Goal: Find specific page/section: Find specific page/section

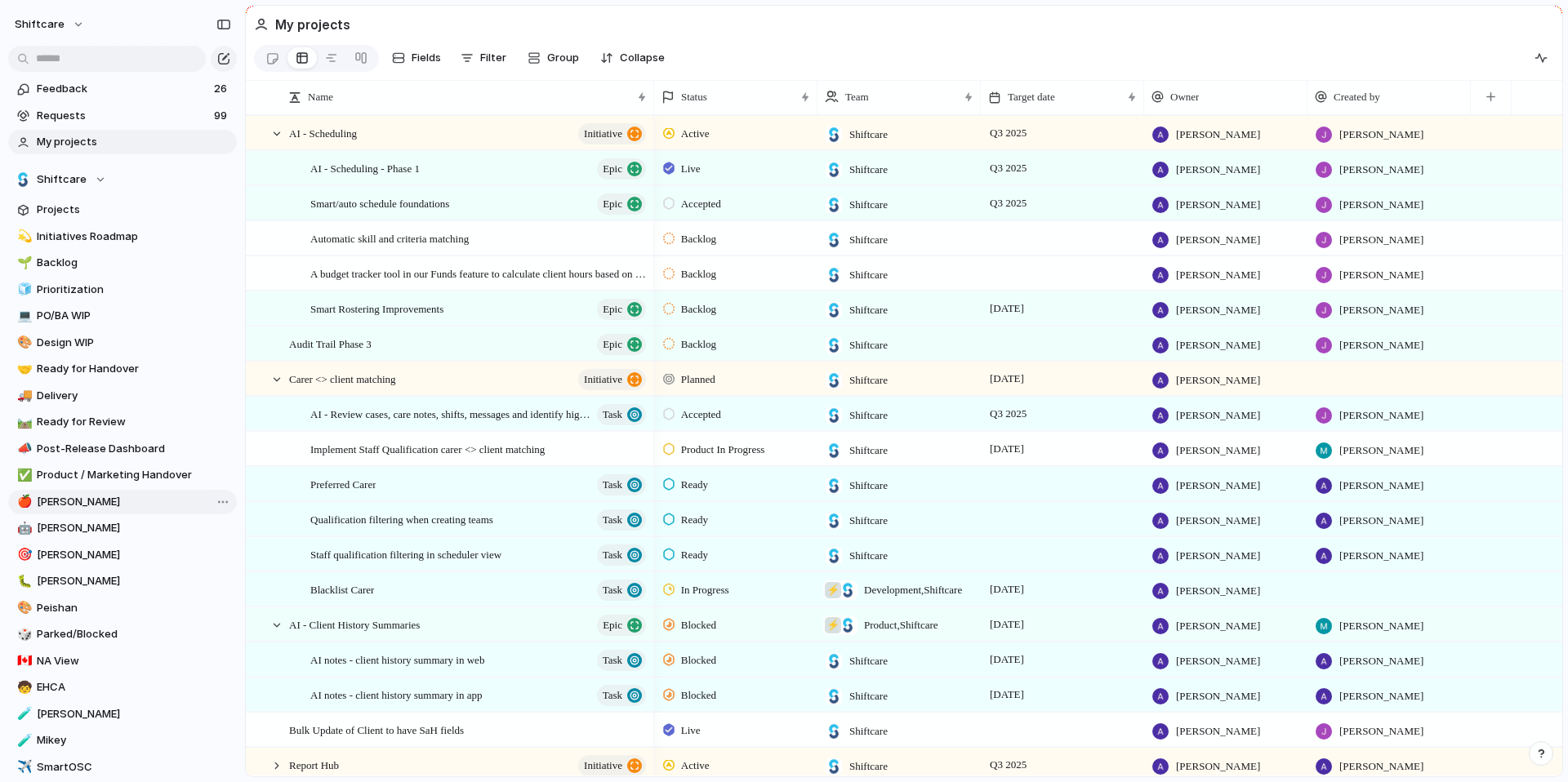
click at [68, 502] on span "[PERSON_NAME]" at bounding box center [134, 502] width 195 height 17
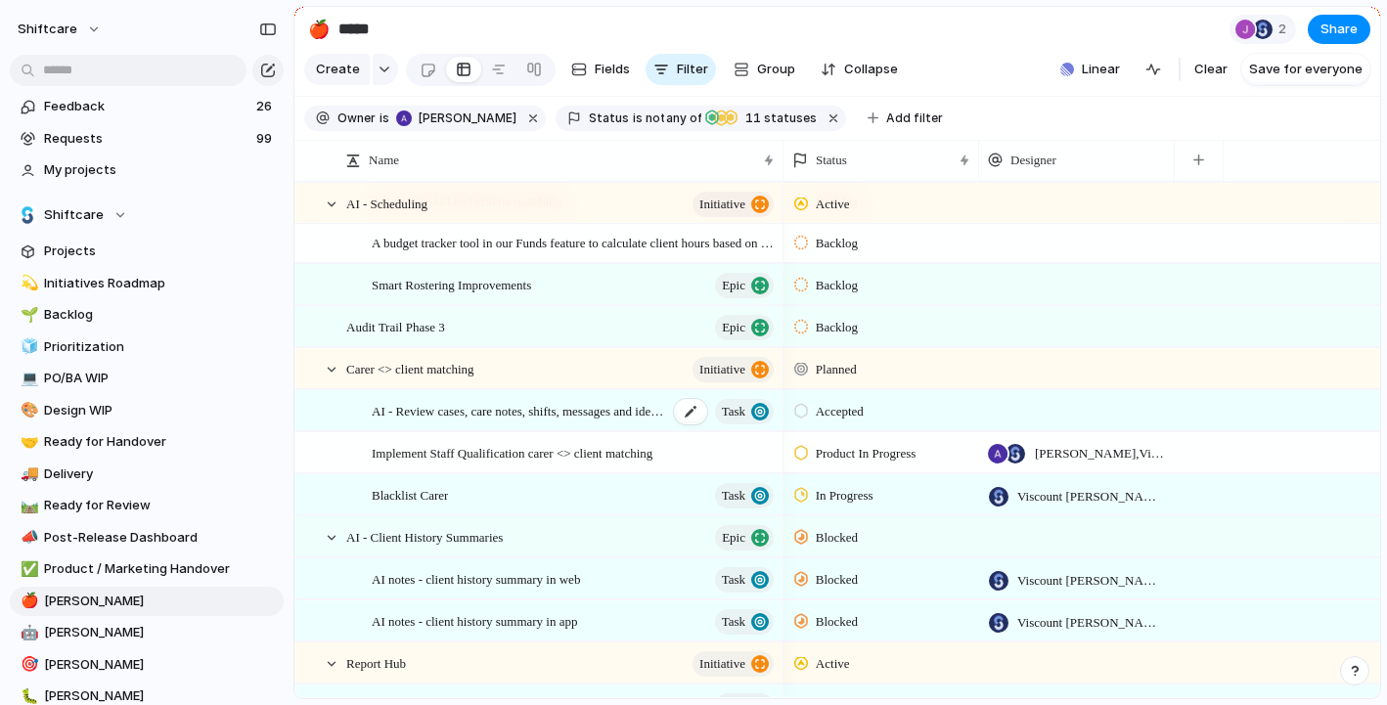
scroll to position [83, 0]
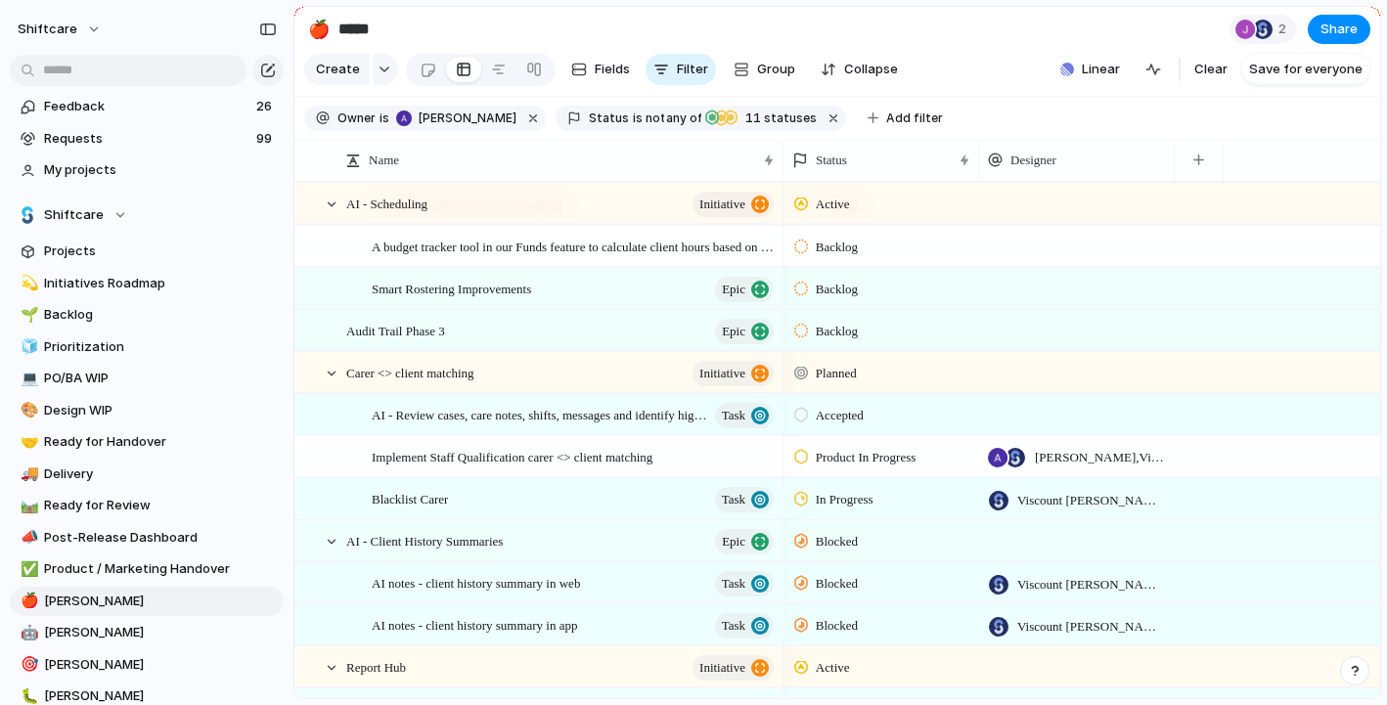
click at [850, 510] on span "In Progress" at bounding box center [845, 500] width 58 height 20
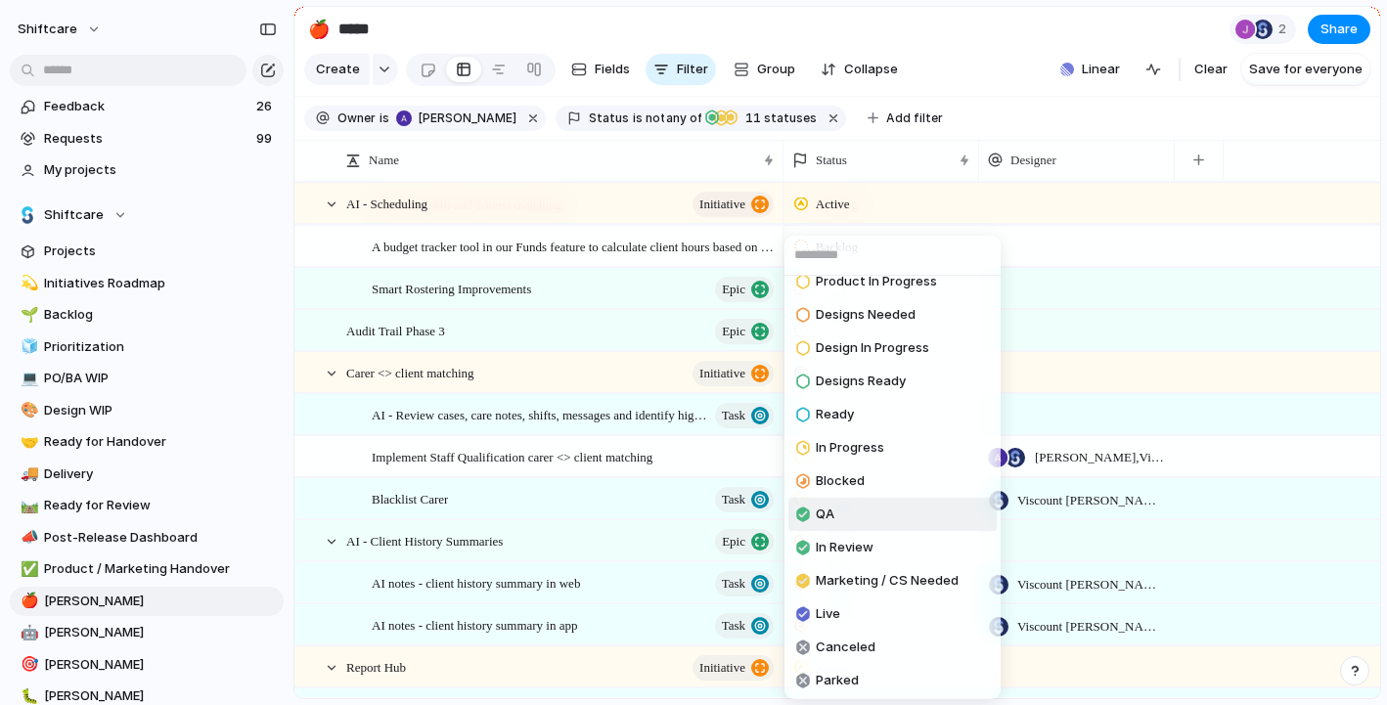
scroll to position [85, 0]
click at [849, 514] on li "QA" at bounding box center [892, 511] width 208 height 33
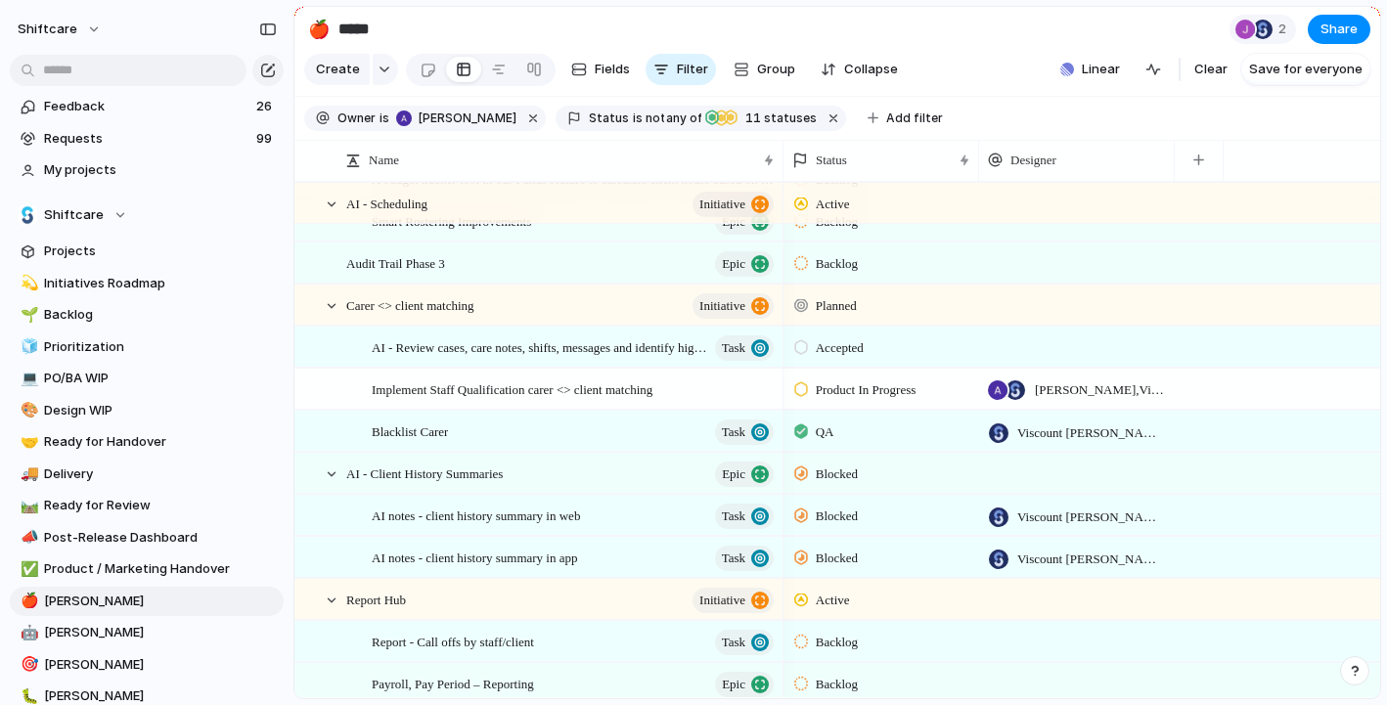
scroll to position [159, 0]
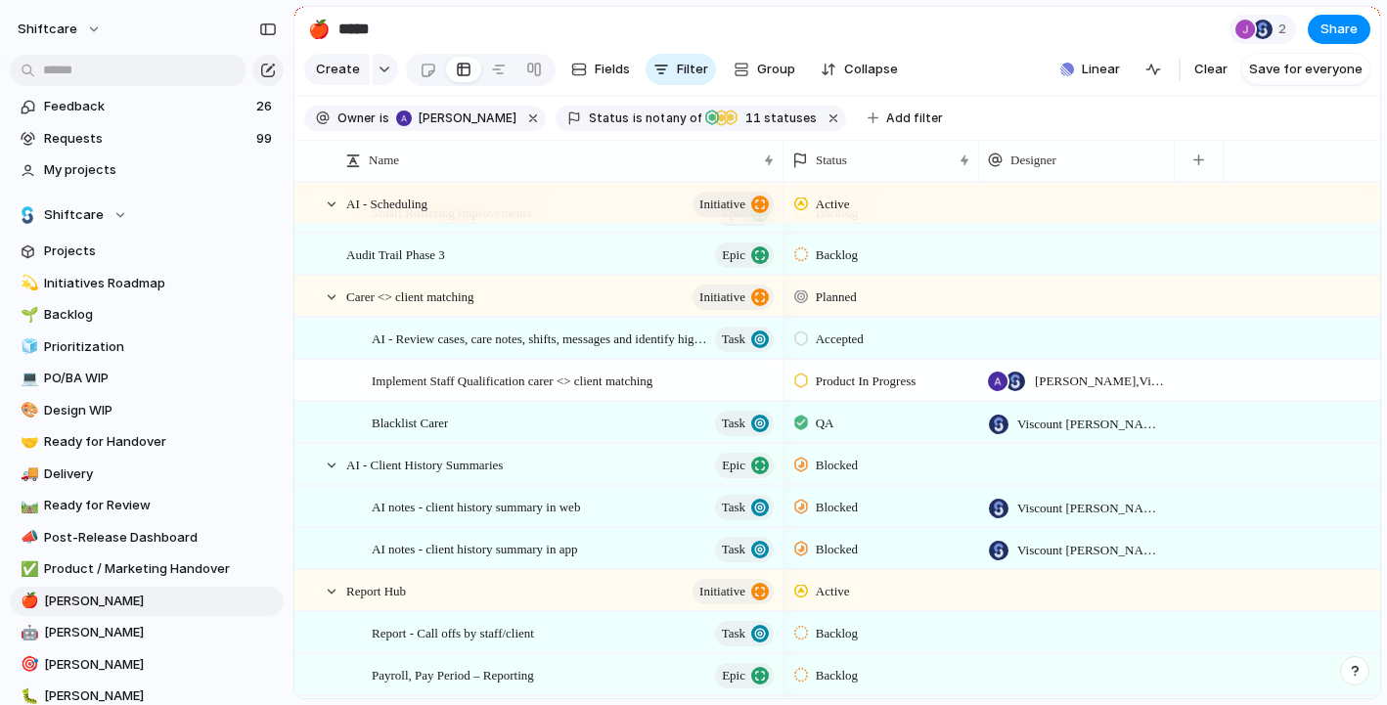
click at [843, 475] on span "Blocked" at bounding box center [837, 466] width 42 height 20
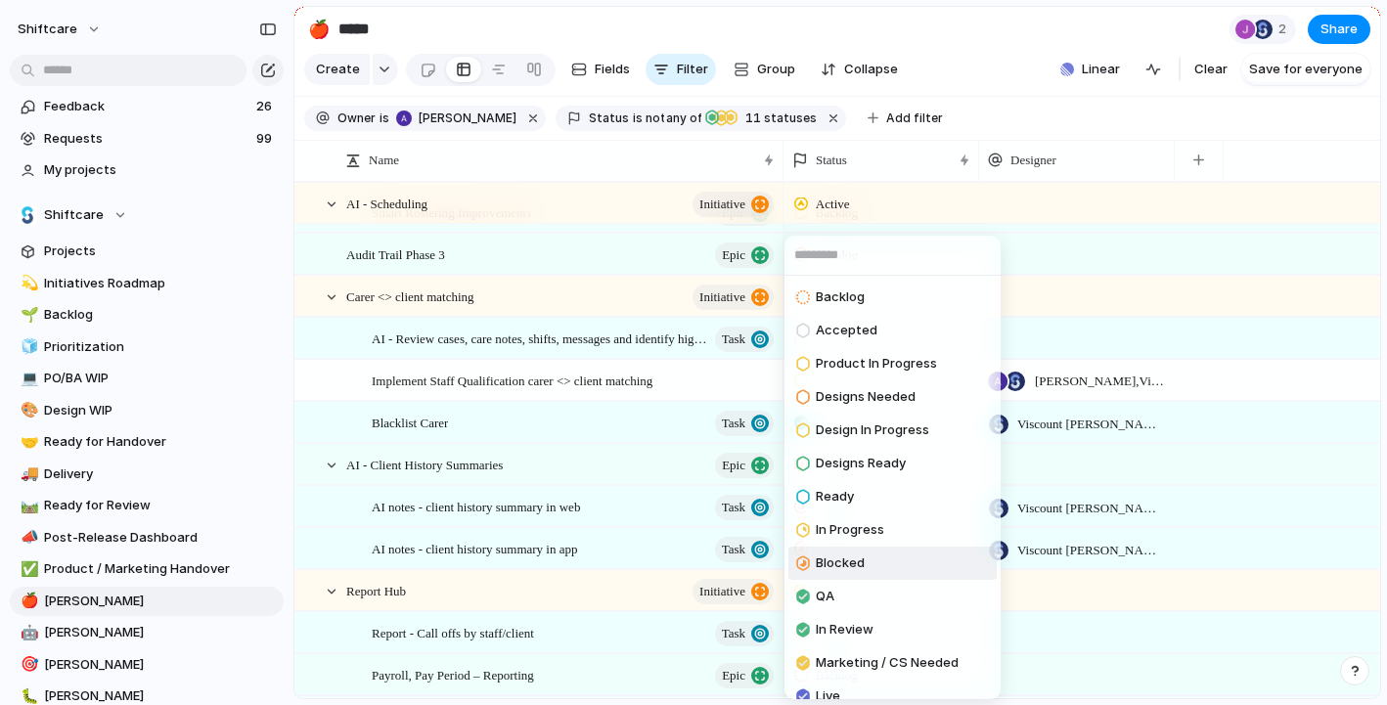
click at [1101, 29] on div "Backlog Accepted Product In Progress Designs Needed Design In Progress Designs …" at bounding box center [693, 352] width 1387 height 705
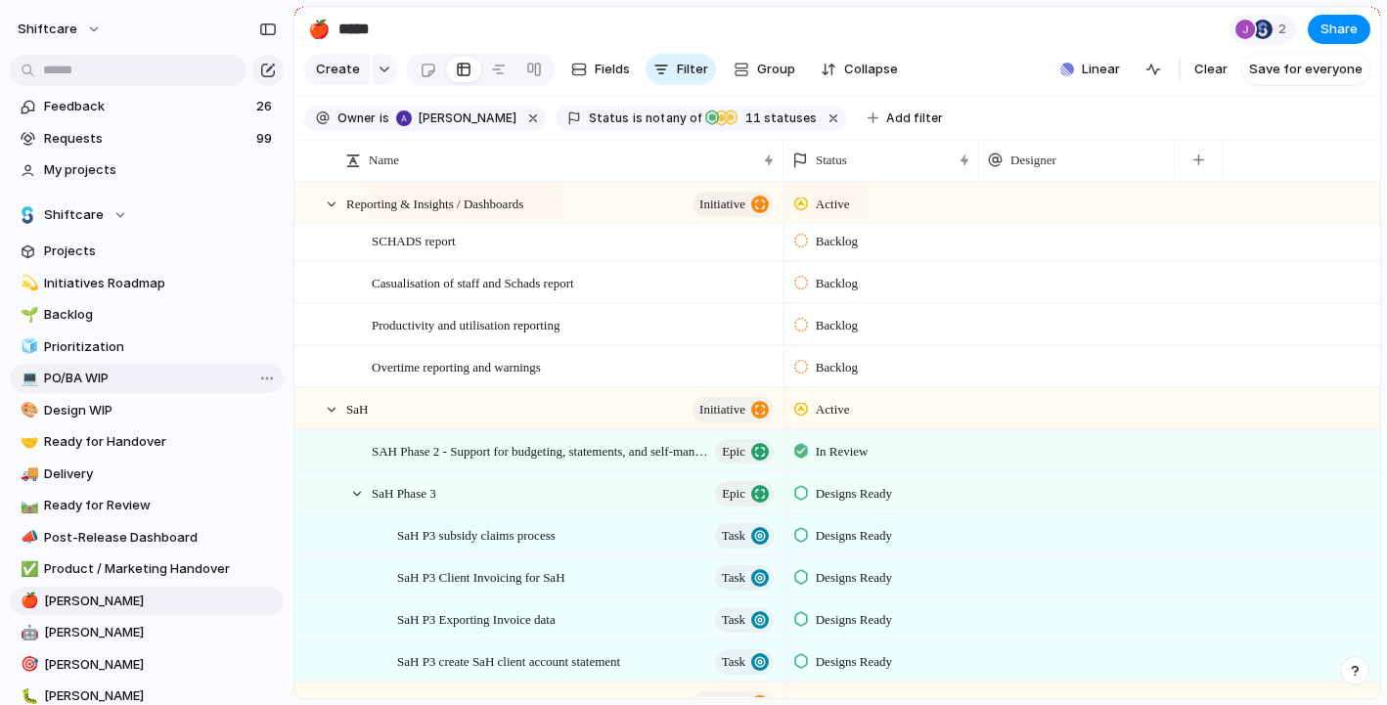
click at [93, 376] on span "PO/BA WIP" at bounding box center [160, 379] width 233 height 20
type input "*********"
